Goal: Share content

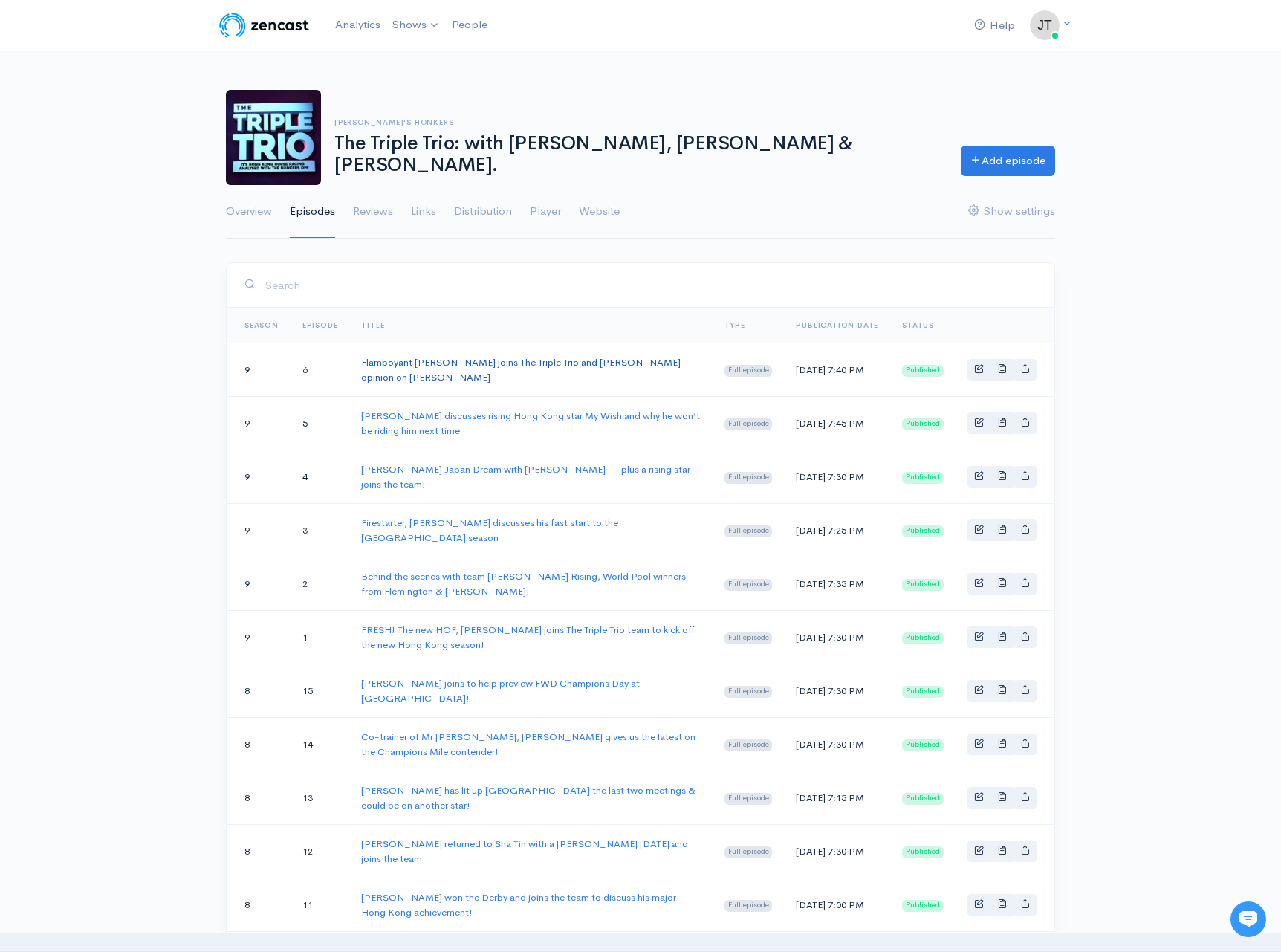
click at [628, 361] on link "Flamboyant Caspar Fownes joins The Triple Trio and Zac Purton’s opinion on Ka Y…" at bounding box center [521, 369] width 320 height 27
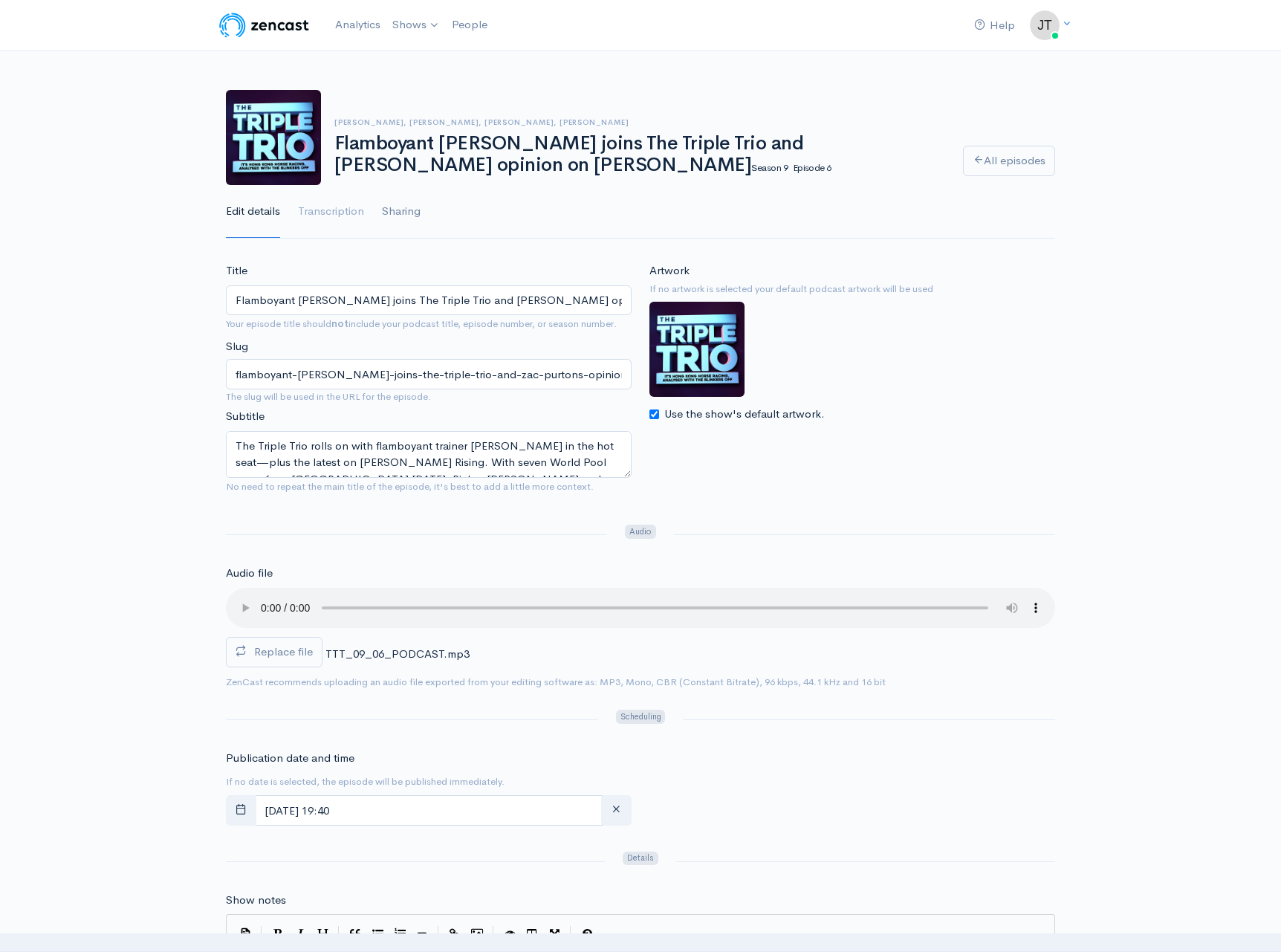
click at [402, 209] on link "Sharing" at bounding box center [402, 212] width 39 height 54
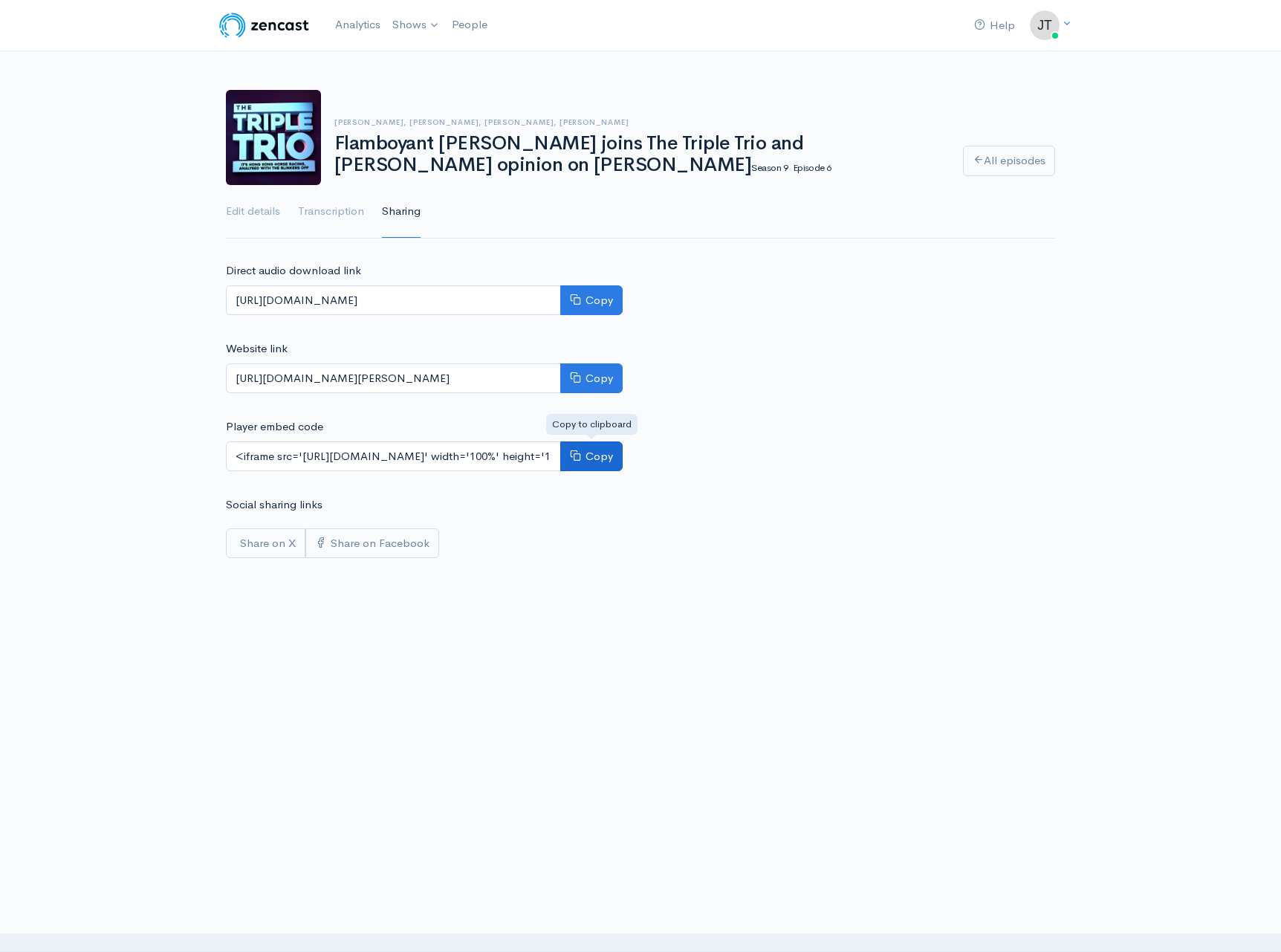
drag, startPoint x: 595, startPoint y: 457, endPoint x: 584, endPoint y: 456, distance: 11.0
click at [595, 457] on button "Copy" at bounding box center [591, 456] width 62 height 30
